Goal: Task Accomplishment & Management: Manage account settings

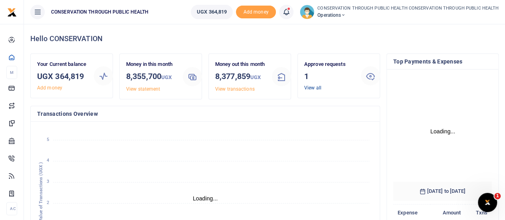
click at [312, 87] on link "View all" at bounding box center [312, 88] width 17 height 6
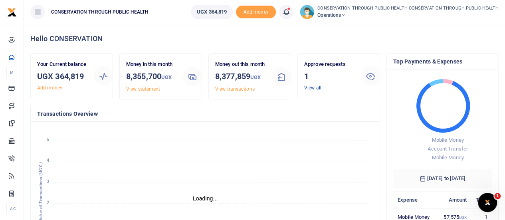
scroll to position [6, 6]
click at [312, 88] on link "View all" at bounding box center [312, 88] width 17 height 6
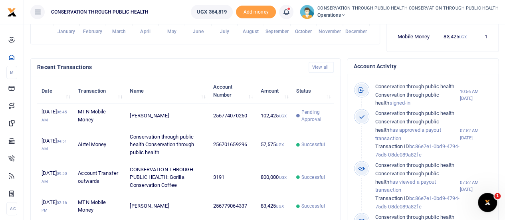
scroll to position [240, 0]
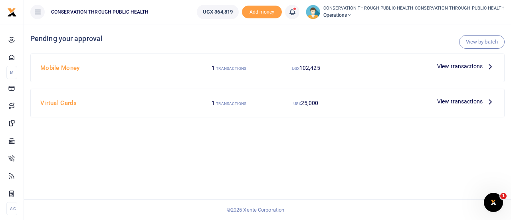
click at [490, 66] on icon at bounding box center [490, 66] width 9 height 9
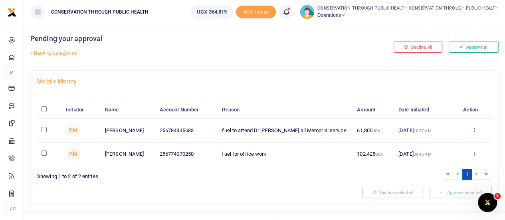
click at [44, 129] on input "checkbox" at bounding box center [44, 129] width 5 height 5
checkbox input "true"
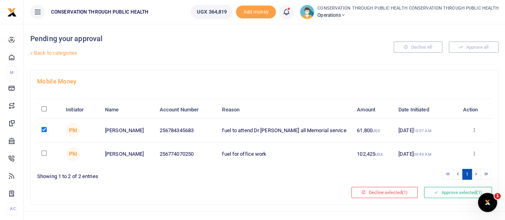
click at [43, 151] on input "checkbox" at bounding box center [44, 153] width 5 height 5
checkbox input "true"
click at [453, 192] on button "Approve selected (2)" at bounding box center [458, 192] width 68 height 11
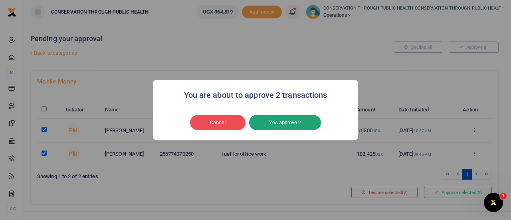
click at [288, 122] on button "Yes approve 2" at bounding box center [285, 122] width 72 height 15
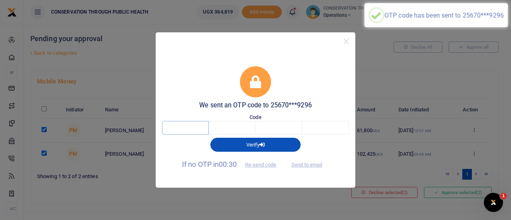
click at [186, 125] on input "text" at bounding box center [185, 128] width 47 height 14
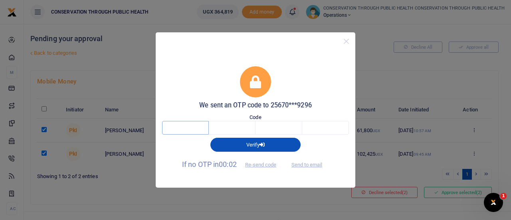
click at [189, 127] on input "text" at bounding box center [185, 128] width 47 height 14
click at [308, 165] on button "Send to email" at bounding box center [307, 165] width 44 height 14
click at [191, 128] on input "text" at bounding box center [185, 128] width 47 height 14
type input "6"
type input "4"
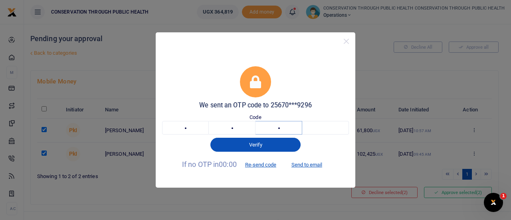
type input "4"
type input "8"
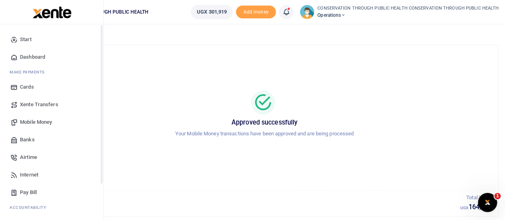
click at [30, 57] on span "Dashboard" at bounding box center [32, 57] width 25 height 8
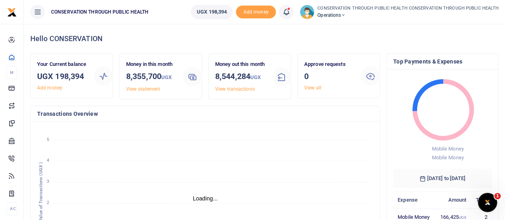
scroll to position [6, 6]
